Goal: Transaction & Acquisition: Purchase product/service

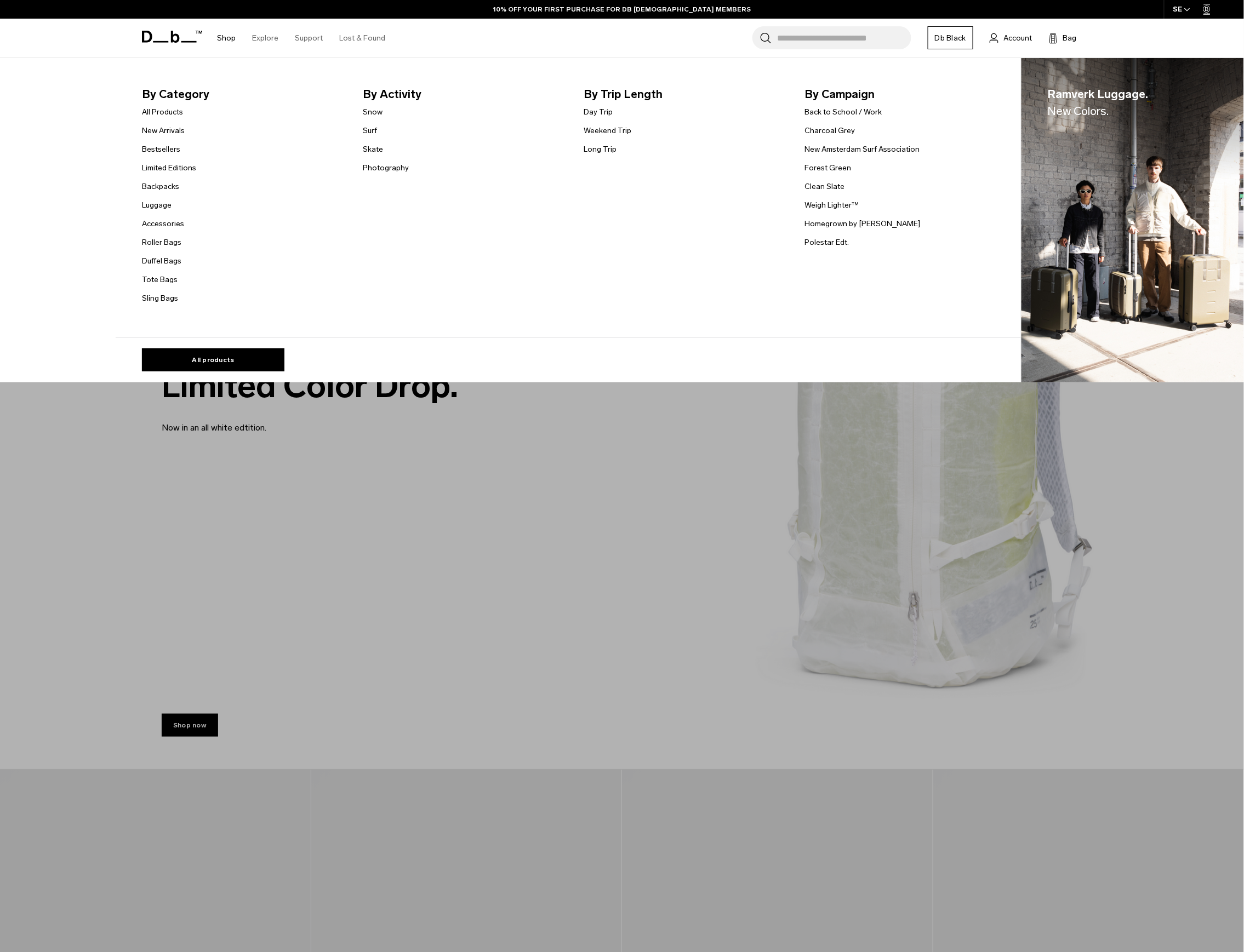
click at [226, 36] on link "Shop" at bounding box center [227, 38] width 18 height 39
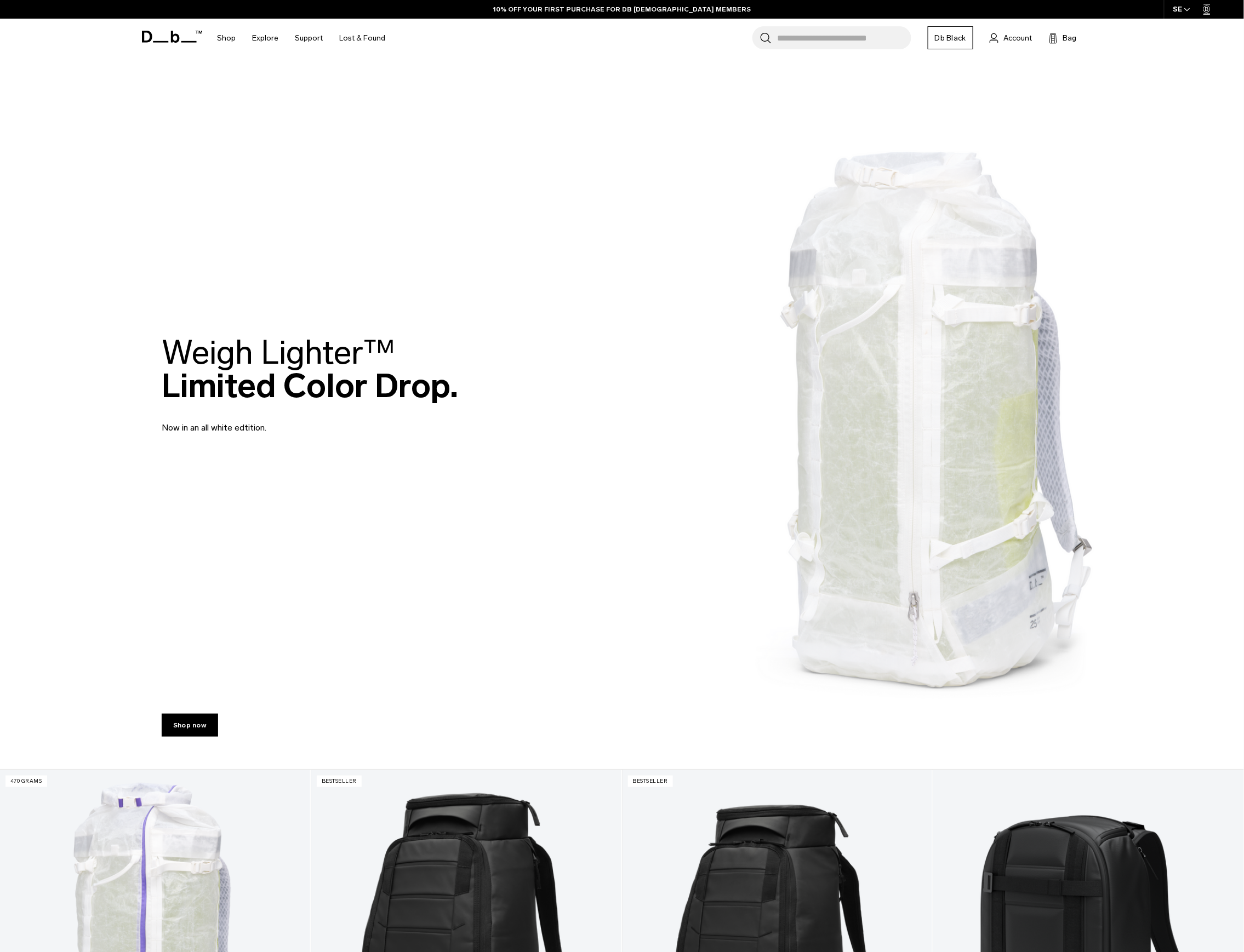
click at [631, 570] on img at bounding box center [622, 384] width 1244 height 770
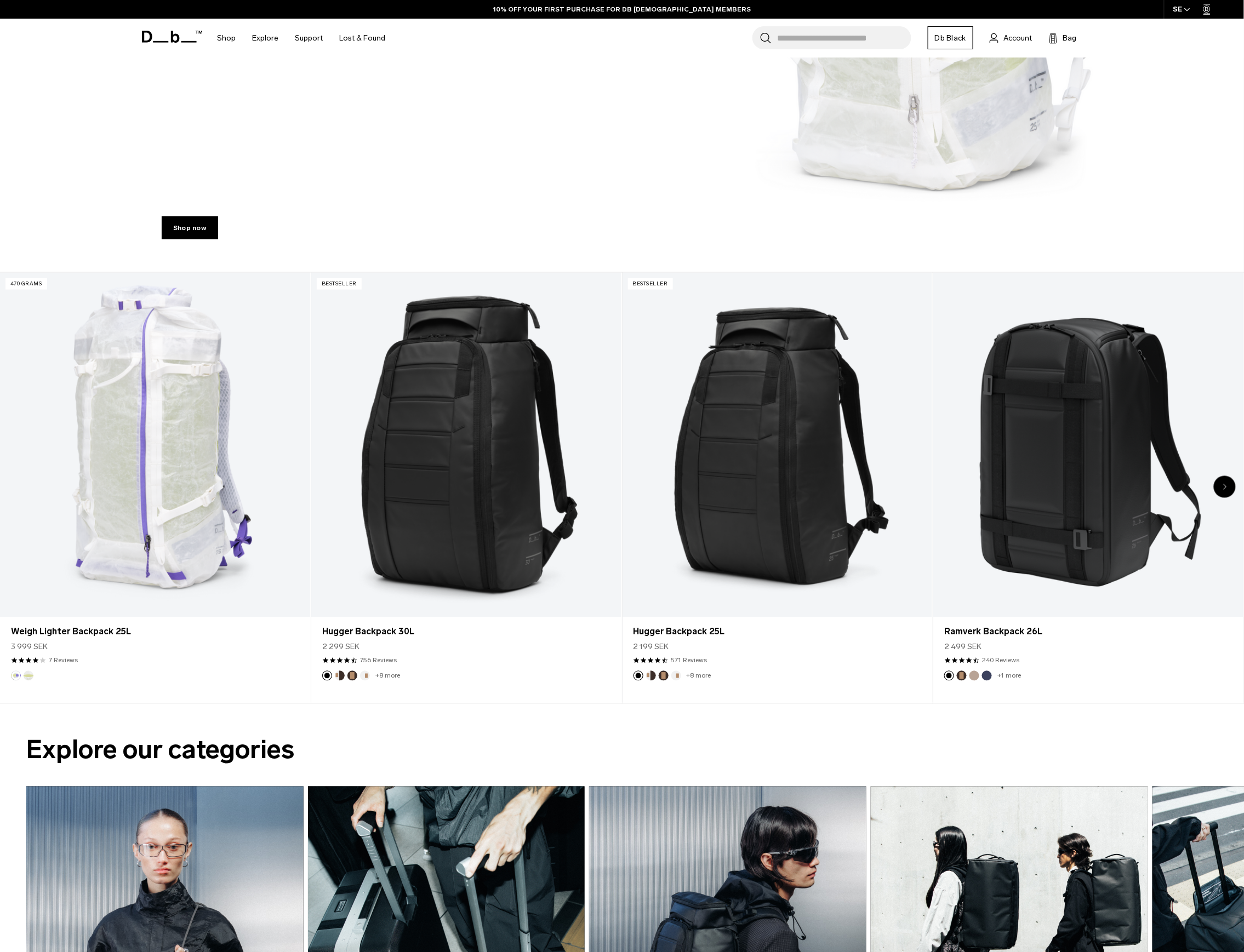
scroll to position [512, 0]
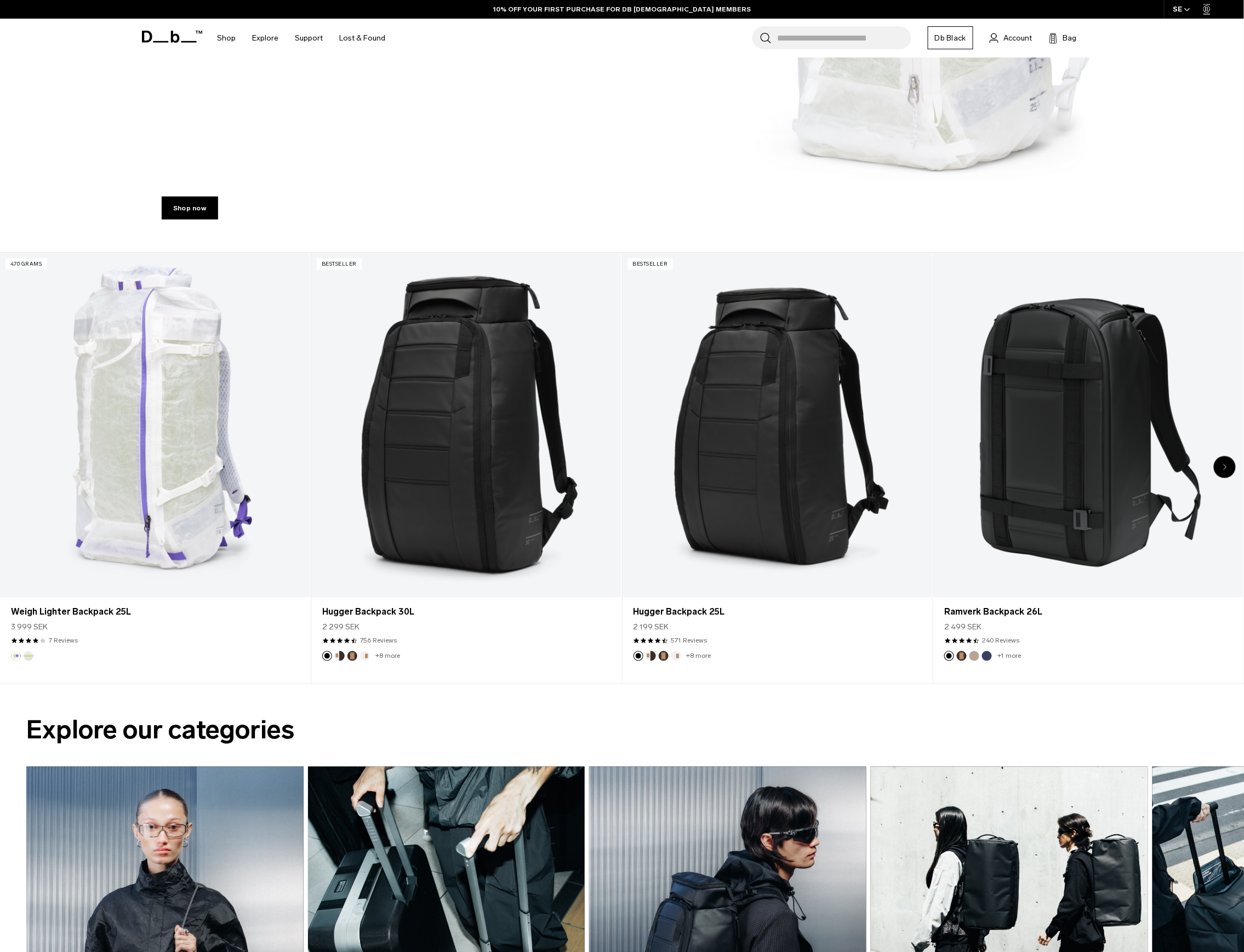
scroll to position [512, 0]
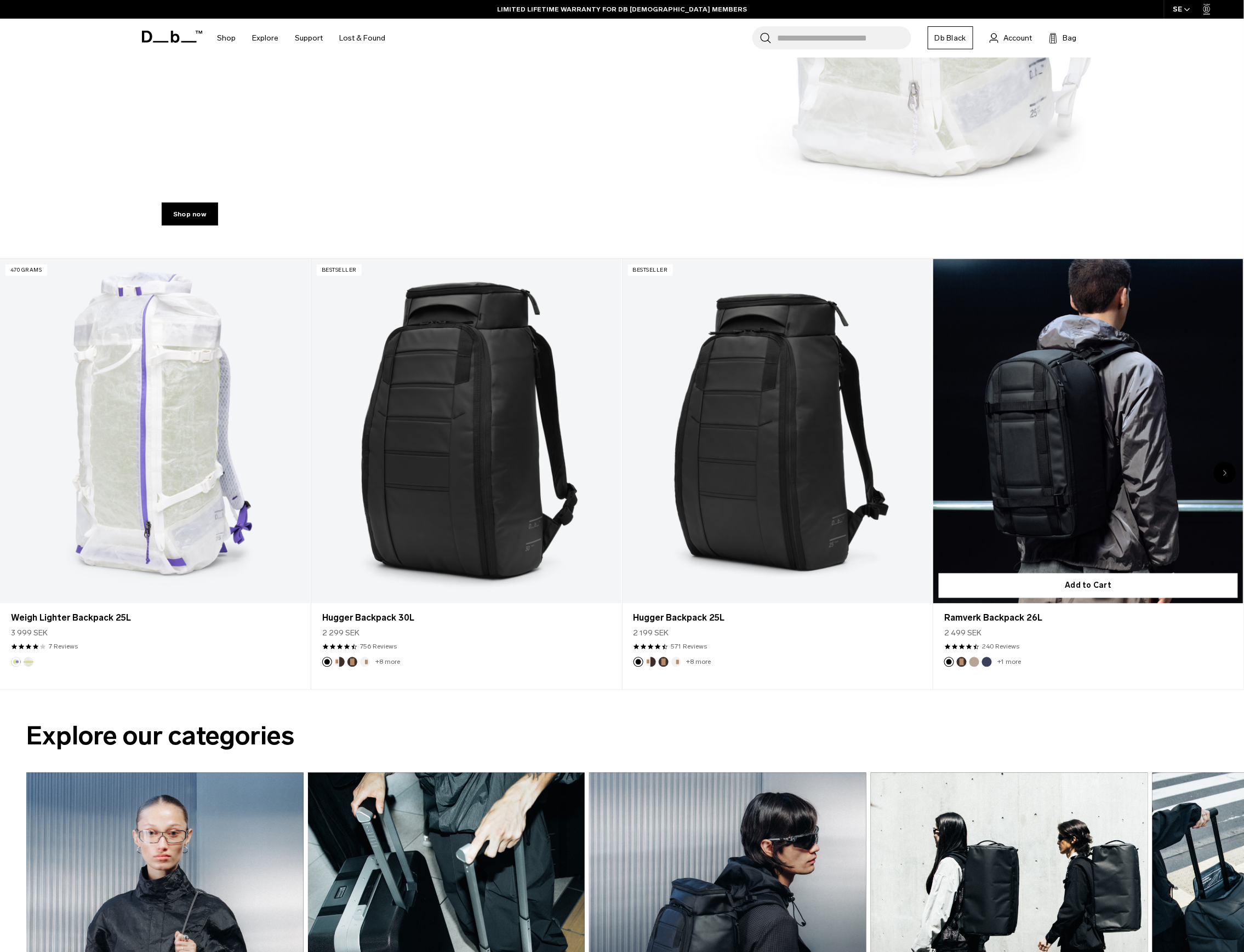
click at [1113, 355] on link "Ramverk Backpack 26L" at bounding box center [1088, 431] width 310 height 344
